Goal: Check status: Check status

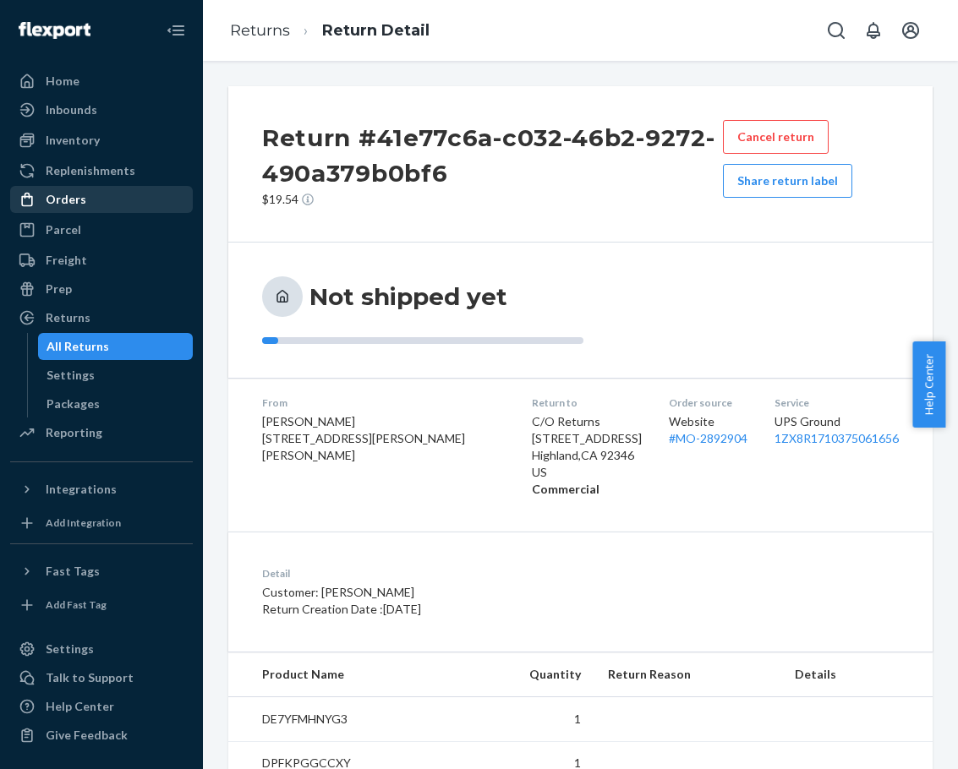
drag, startPoint x: 74, startPoint y: 195, endPoint x: 84, endPoint y: 192, distance: 10.7
click at [74, 195] on div "Orders" at bounding box center [66, 199] width 41 height 17
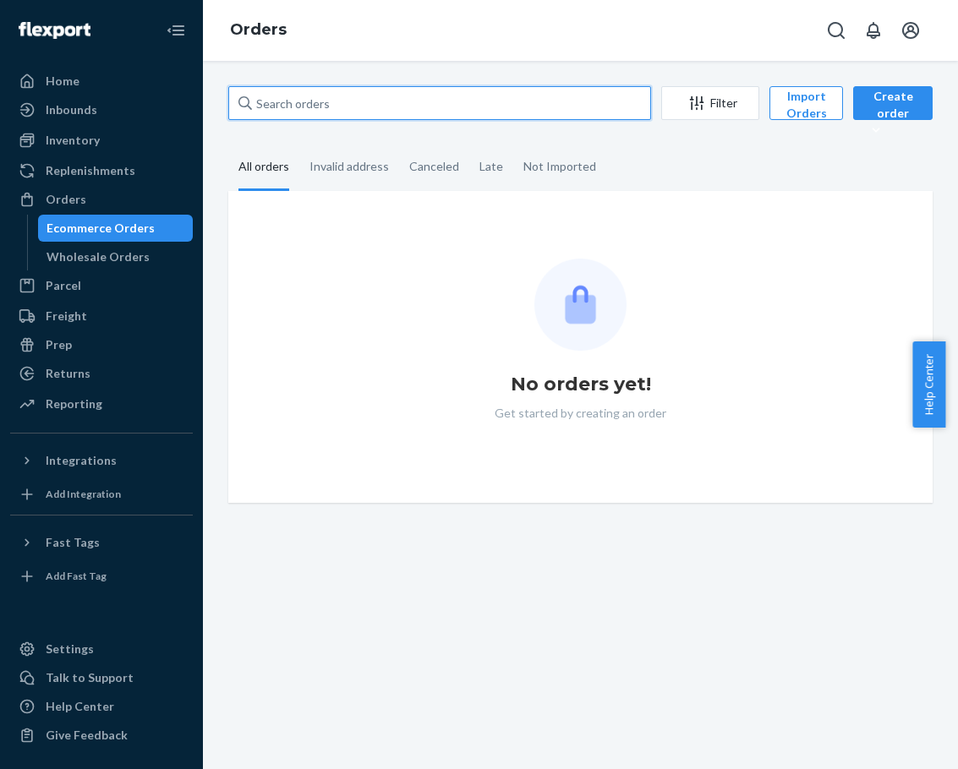
drag, startPoint x: 342, startPoint y: 112, endPoint x: 203, endPoint y: 102, distance: 139.0
click at [203, 102] on div "Filter Import Orders Create order Ecommerce order Removal order All orders Inva…" at bounding box center [580, 415] width 755 height 709
paste input "[EMAIL_ADDRESS][DOMAIN_NAME]"
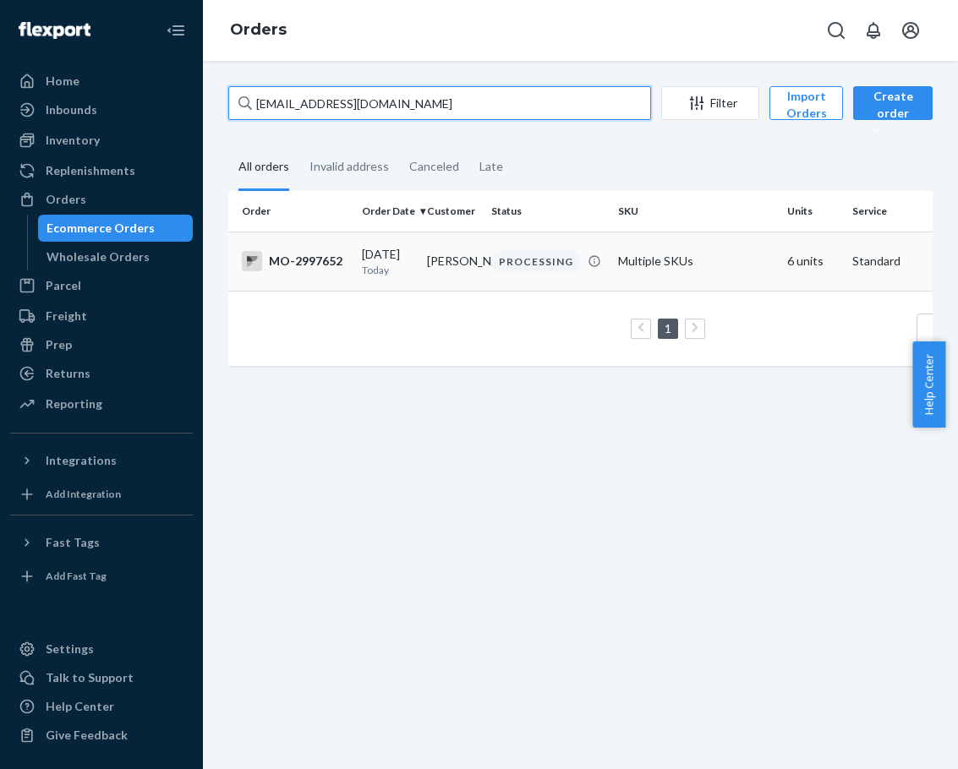
type input "[EMAIL_ADDRESS][DOMAIN_NAME]"
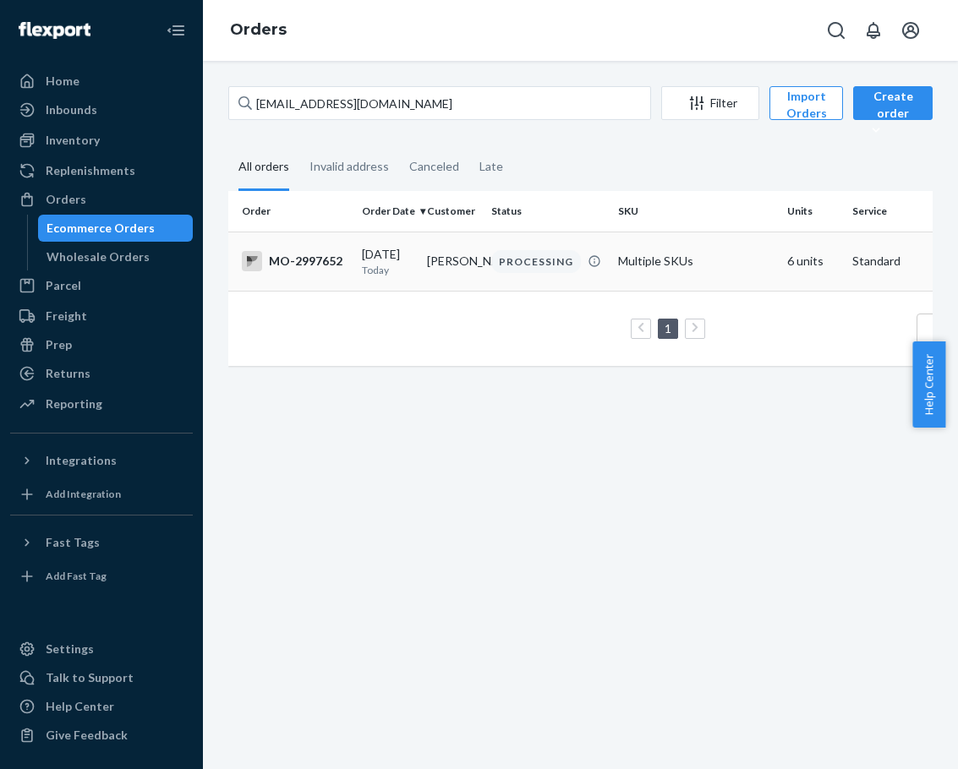
click at [434, 271] on td "[PERSON_NAME]" at bounding box center [452, 261] width 65 height 59
